Goal: Navigation & Orientation: Find specific page/section

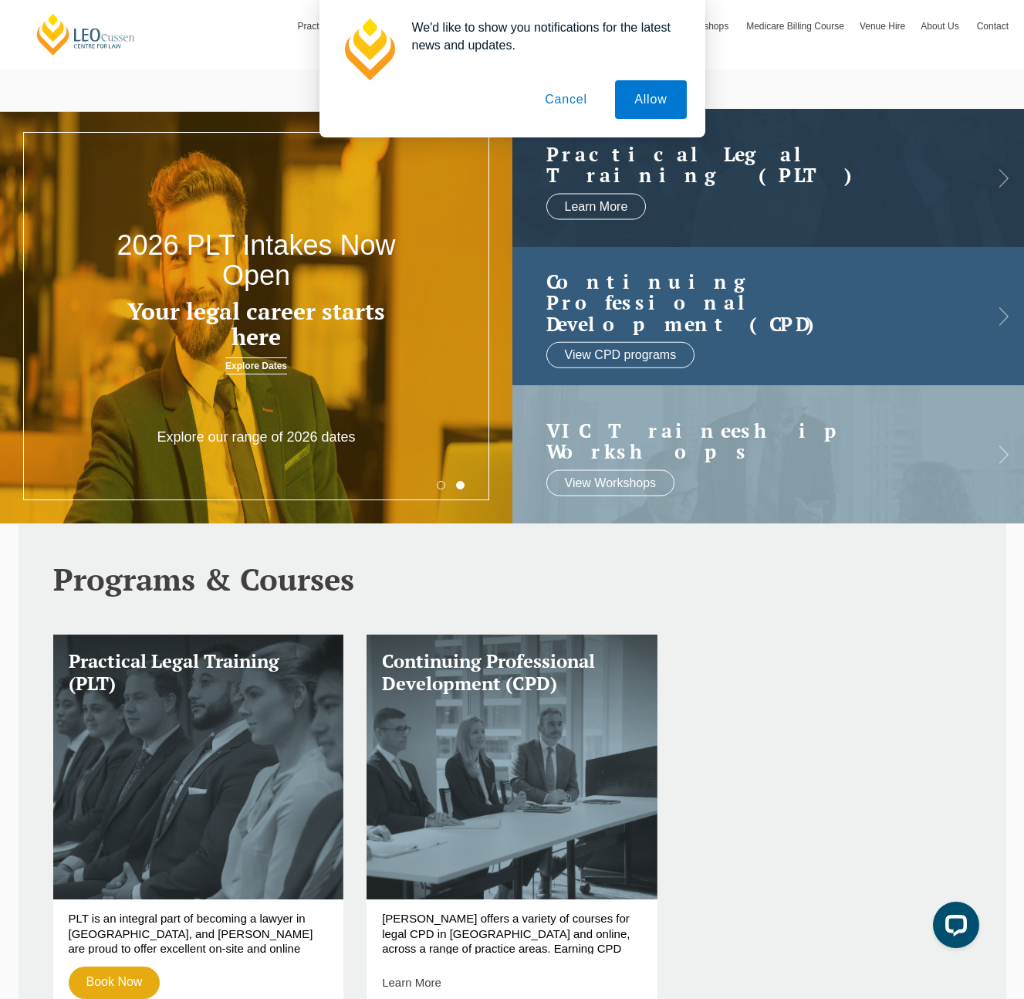
scroll to position [5, 0]
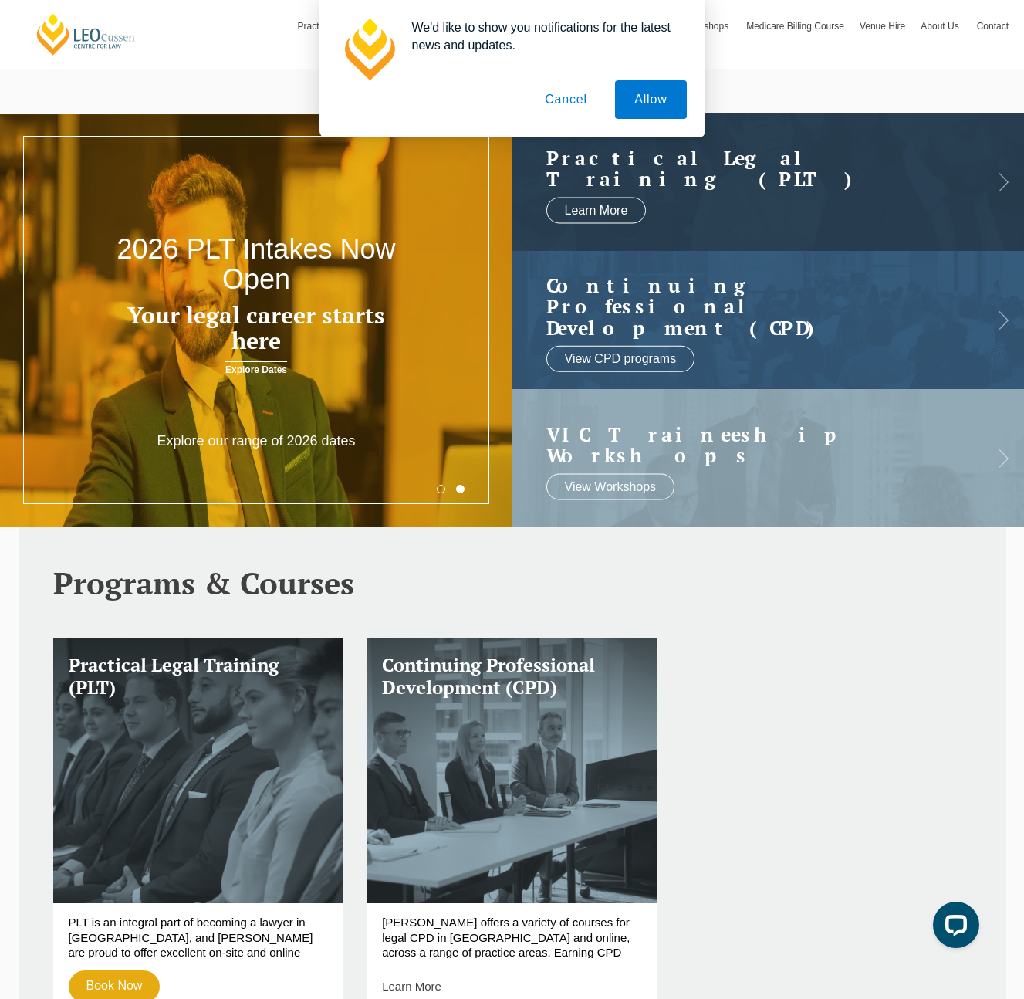
click at [574, 101] on button "Cancel" at bounding box center [566, 99] width 81 height 39
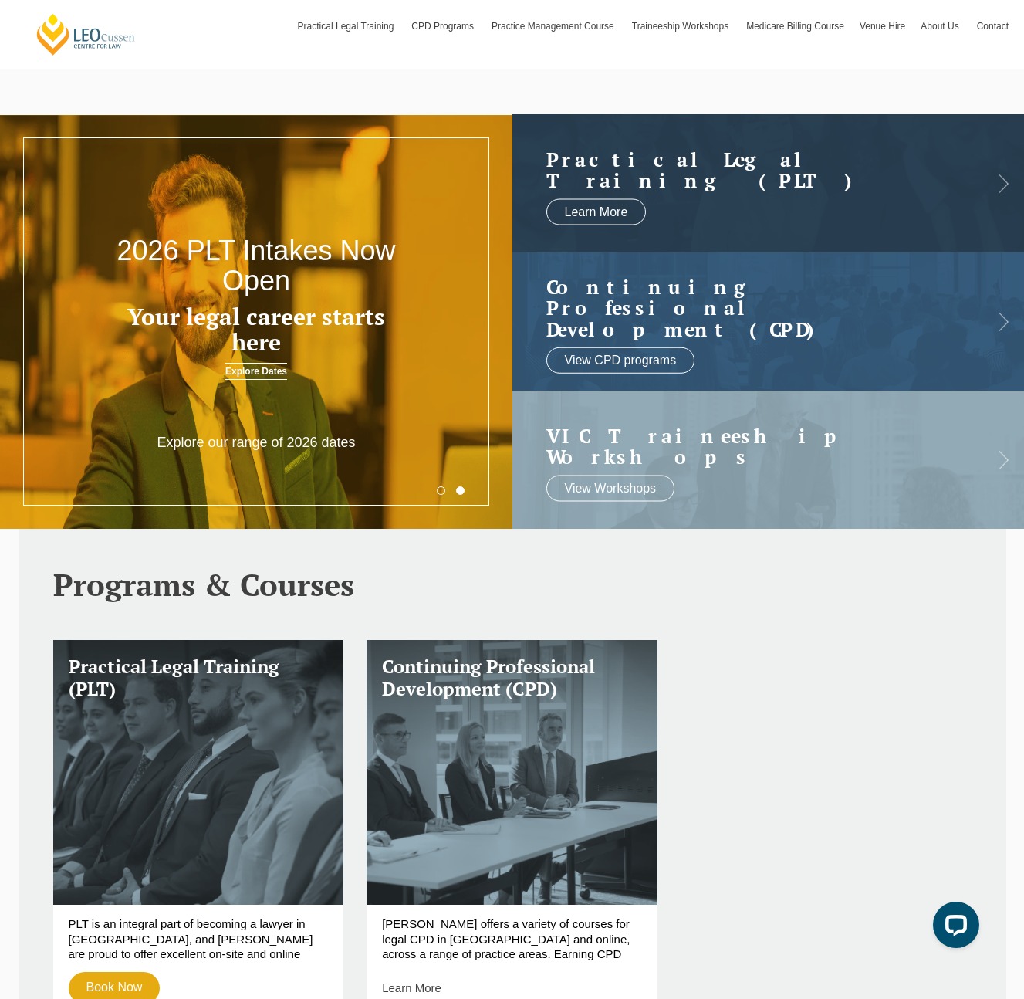
scroll to position [0, 0]
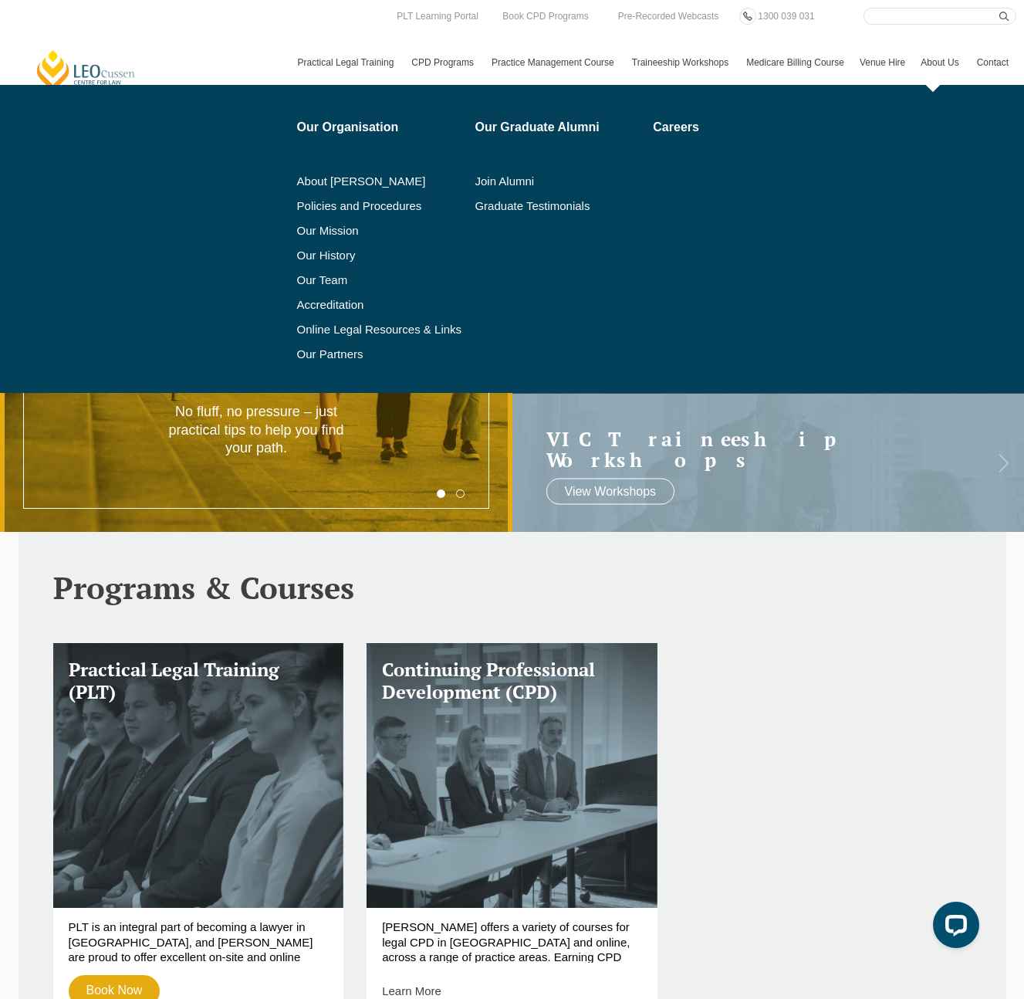
click at [931, 63] on link "About Us" at bounding box center [941, 62] width 56 height 45
